Goal: Task Accomplishment & Management: Manage account settings

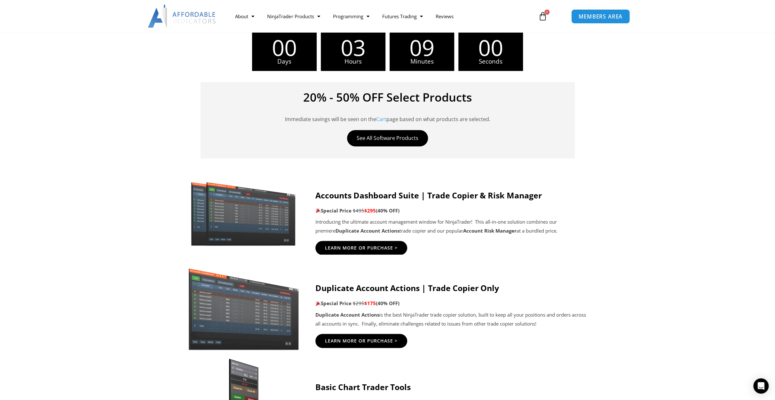
click at [601, 19] on span "MEMBERS AREA" at bounding box center [600, 16] width 44 height 5
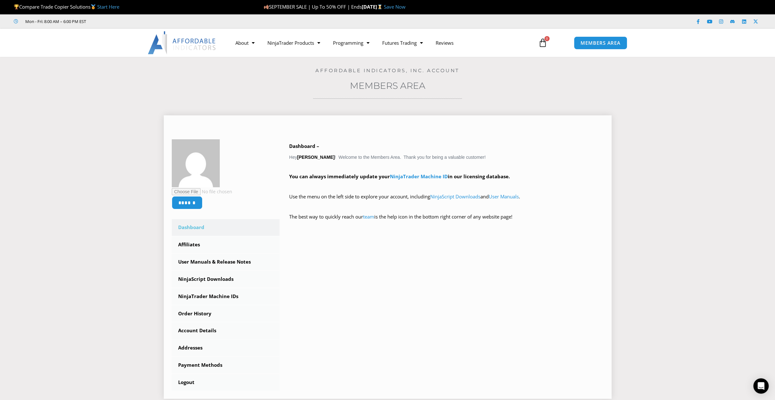
click at [366, 277] on div "****** Dashboard Affiliates User Manuals & Release Notes Subscriptions NinjaScr…" at bounding box center [388, 264] width 432 height 251
click at [184, 244] on link "Affiliates" at bounding box center [226, 245] width 108 height 17
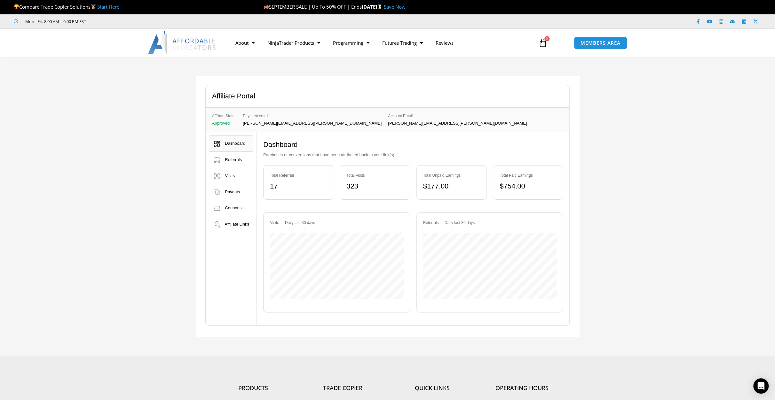
click at [223, 272] on div "Dashboard Referrals Visits Payouts Coupons" at bounding box center [231, 228] width 51 height 193
click at [232, 178] on span "Visits" at bounding box center [230, 175] width 10 height 5
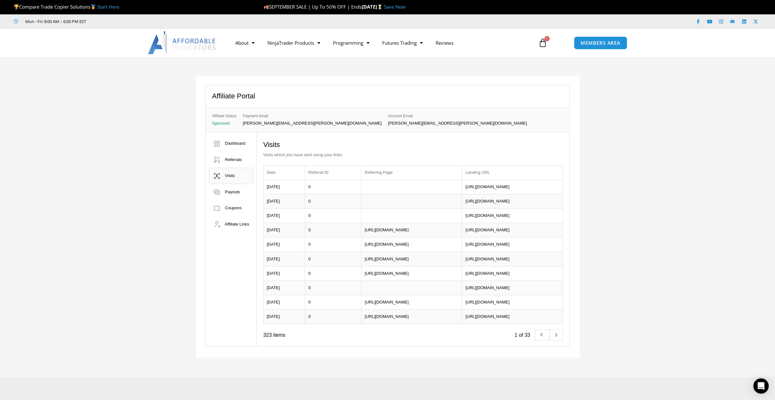
click at [675, 111] on div "Affiliate Portal Affiliate Status Approved Payment email stephen.m.carlson@xiin…" at bounding box center [387, 217] width 775 height 320
click at [666, 119] on div "Affiliate Portal Affiliate Status Approved Payment email stephen.m.carlson@xiin…" at bounding box center [387, 217] width 775 height 320
click at [656, 106] on div "Affiliate Portal Affiliate Status Approved Payment email stephen.m.carlson@xiin…" at bounding box center [387, 217] width 775 height 320
click at [675, 118] on div "Affiliate Portal Affiliate Status Approved Payment email stephen.m.carlson@xiin…" at bounding box center [387, 217] width 775 height 320
drag, startPoint x: 724, startPoint y: 112, endPoint x: 733, endPoint y: 51, distance: 62.3
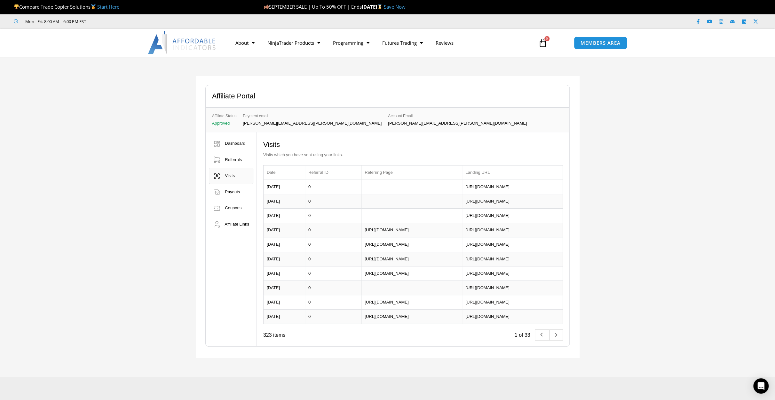
click at [724, 112] on div "Affiliate Portal Affiliate Status Approved Payment email stephen.m.carlson@xiin…" at bounding box center [387, 217] width 775 height 320
